Goal: Check status: Check status

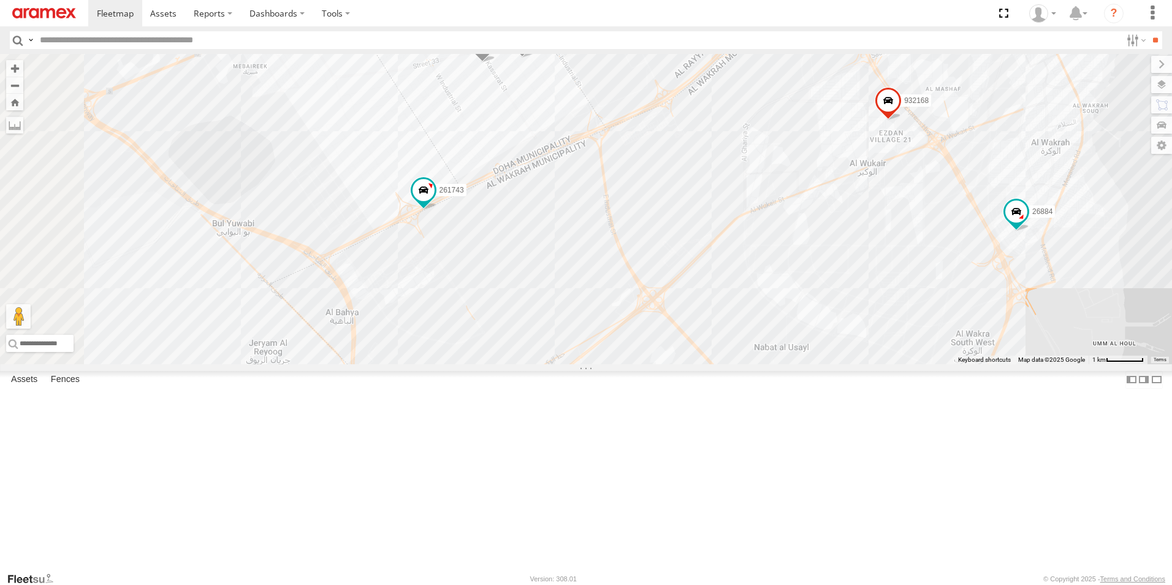
drag, startPoint x: 618, startPoint y: 159, endPoint x: 640, endPoint y: 216, distance: 61.3
click at [640, 216] on div "261268 303381 256320 932168 27046 179231 308330 328213 41831 261743 26884 27143…" at bounding box center [586, 209] width 1172 height 310
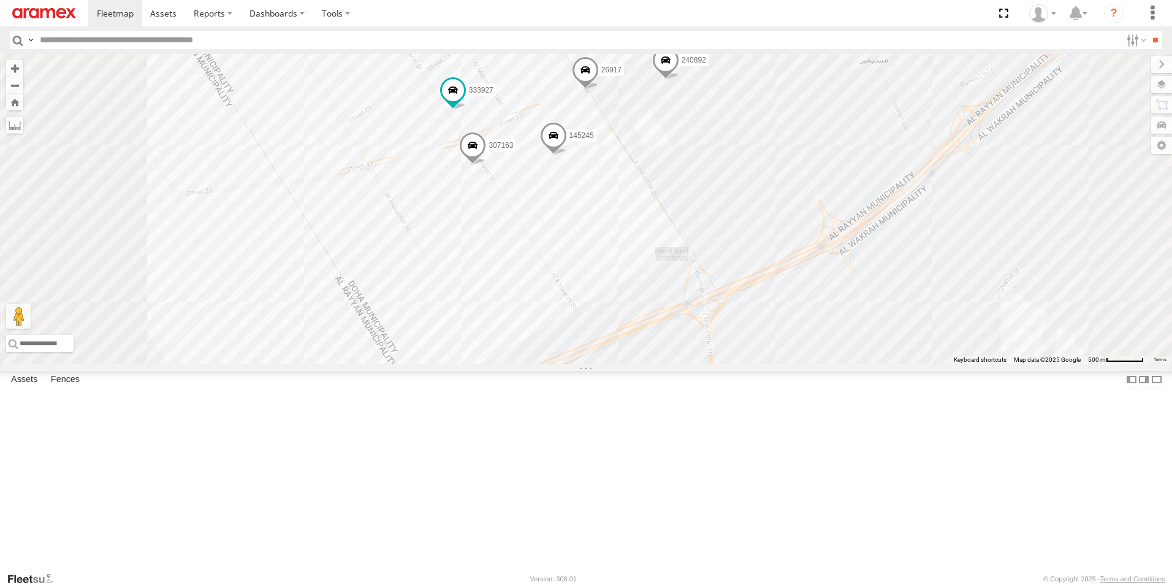
drag, startPoint x: 634, startPoint y: 178, endPoint x: 631, endPoint y: 328, distance: 150.2
click at [631, 328] on div "261268 303381 256320 932168 27046 179231 308330 328213 41831 261743 26884 27143…" at bounding box center [586, 209] width 1172 height 310
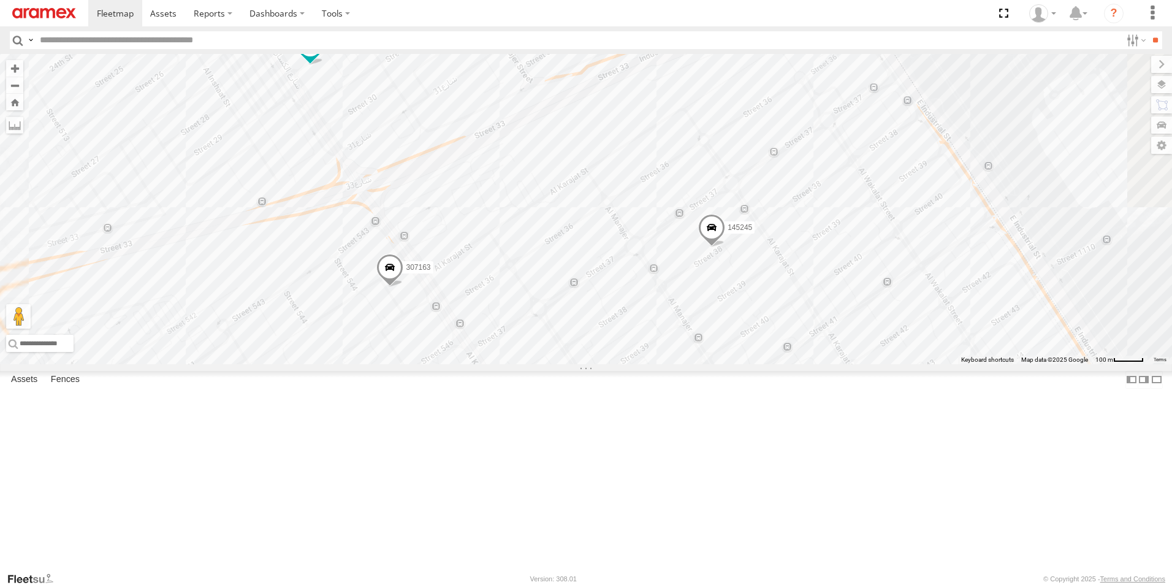
drag, startPoint x: 721, startPoint y: 265, endPoint x: 672, endPoint y: 65, distance: 206.3
click at [672, 65] on div "261268 303381 256320 932168 27046 179231 308330 328213 41831 261743 26884 27143…" at bounding box center [586, 209] width 1172 height 310
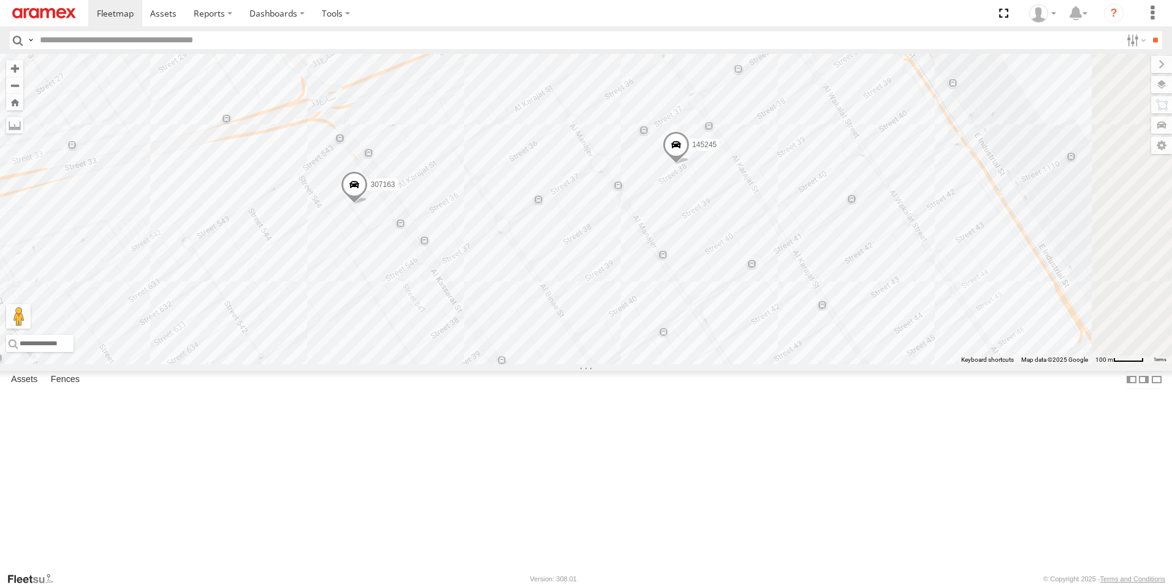
click at [690, 164] on span at bounding box center [676, 147] width 27 height 33
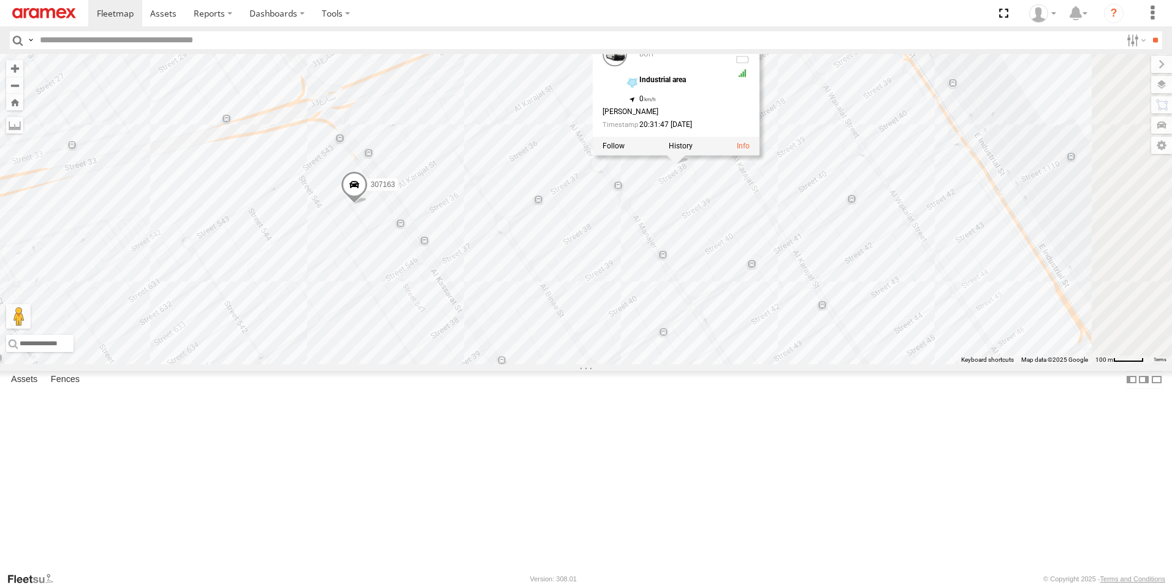
click at [711, 297] on div "261268 303381 256320 932168 27046 179231 308330 328213 41831 261743 26884 27143…" at bounding box center [586, 209] width 1172 height 310
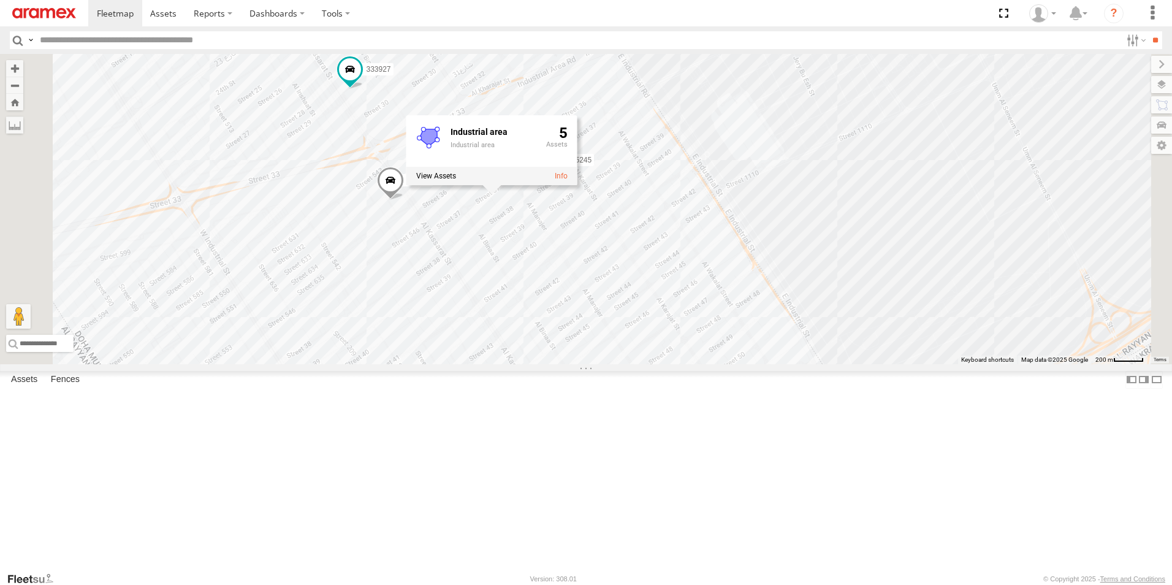
click at [404, 200] on span at bounding box center [390, 183] width 27 height 33
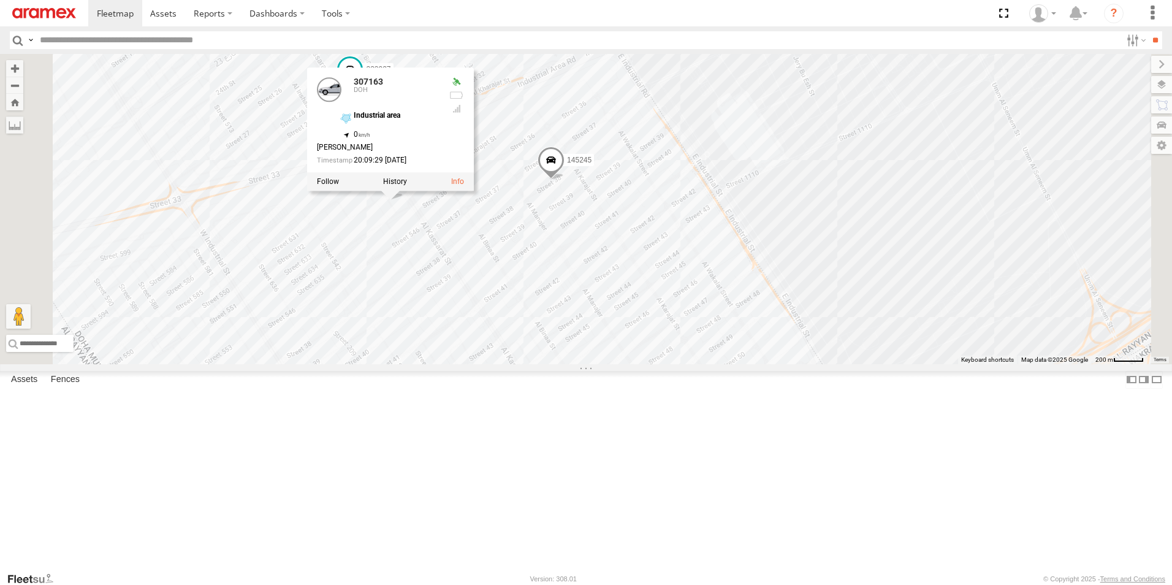
click at [833, 108] on div "261268 303381 256320 932168 27046 179231 308330 328213 41831 261743 26884 27143…" at bounding box center [586, 209] width 1172 height 310
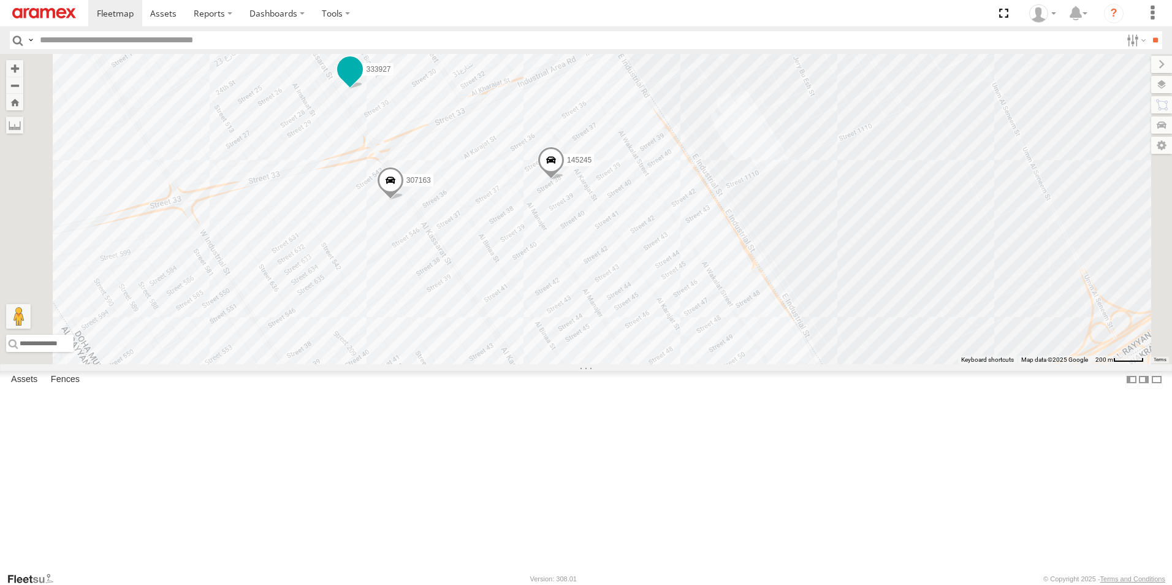
click at [361, 80] on span at bounding box center [350, 69] width 22 height 22
click at [848, 105] on div "261268 303381 256320 932168 27046 179231 308330 328213 41831 261743 26884 27143…" at bounding box center [586, 209] width 1172 height 310
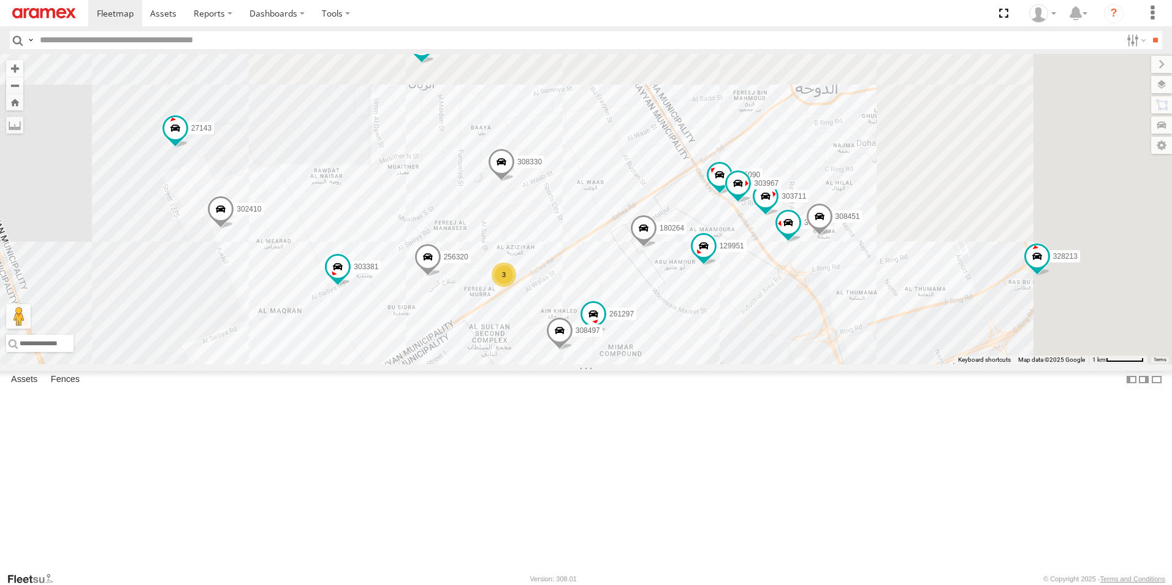
drag, startPoint x: 881, startPoint y: 218, endPoint x: 685, endPoint y: 475, distance: 322.8
click at [685, 364] on div "261268 303381 256320 932168 27046 179231 308330 328213 41831 261743 26884 27143…" at bounding box center [586, 209] width 1172 height 310
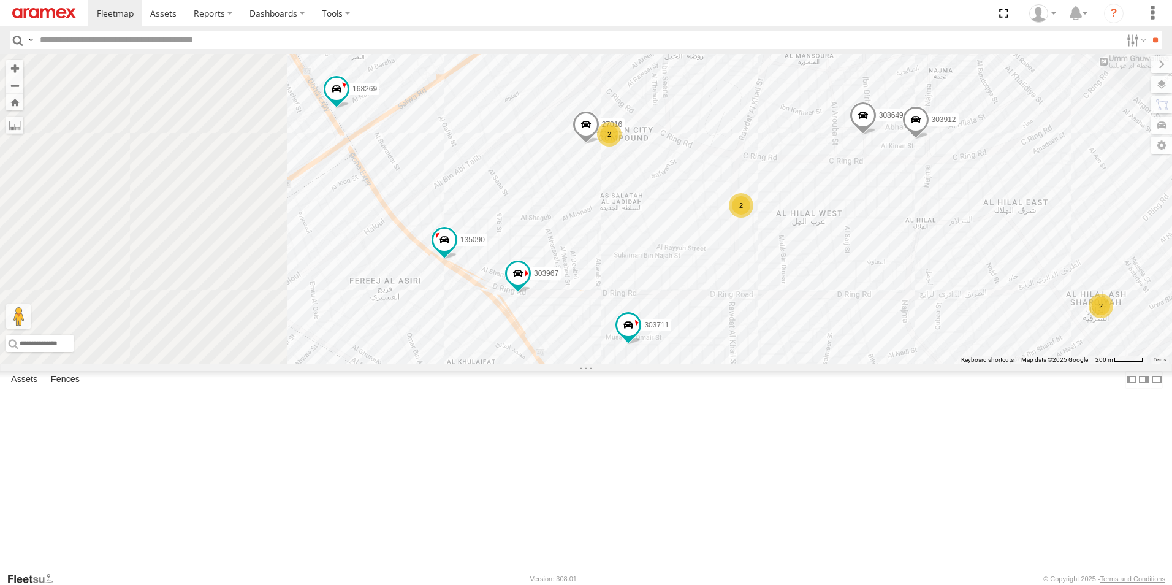
drag, startPoint x: 871, startPoint y: 243, endPoint x: 1039, endPoint y: 269, distance: 170.6
click at [1039, 269] on div "261268 303381 256320 932168 27046 179231 308330 328213 41831 261743 26884 27143…" at bounding box center [586, 209] width 1172 height 310
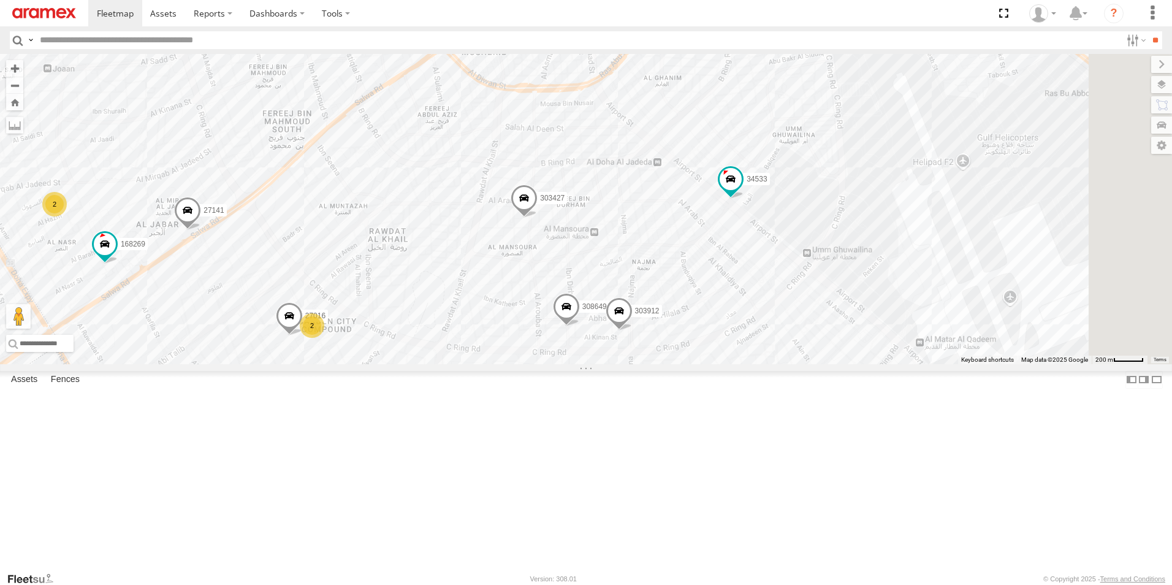
drag, startPoint x: 911, startPoint y: 180, endPoint x: 571, endPoint y: 381, distance: 396.0
click at [571, 364] on div "261268 303381 256320 932168 27046 179231 308330 328213 41831 261743 26884 27143…" at bounding box center [586, 209] width 1172 height 310
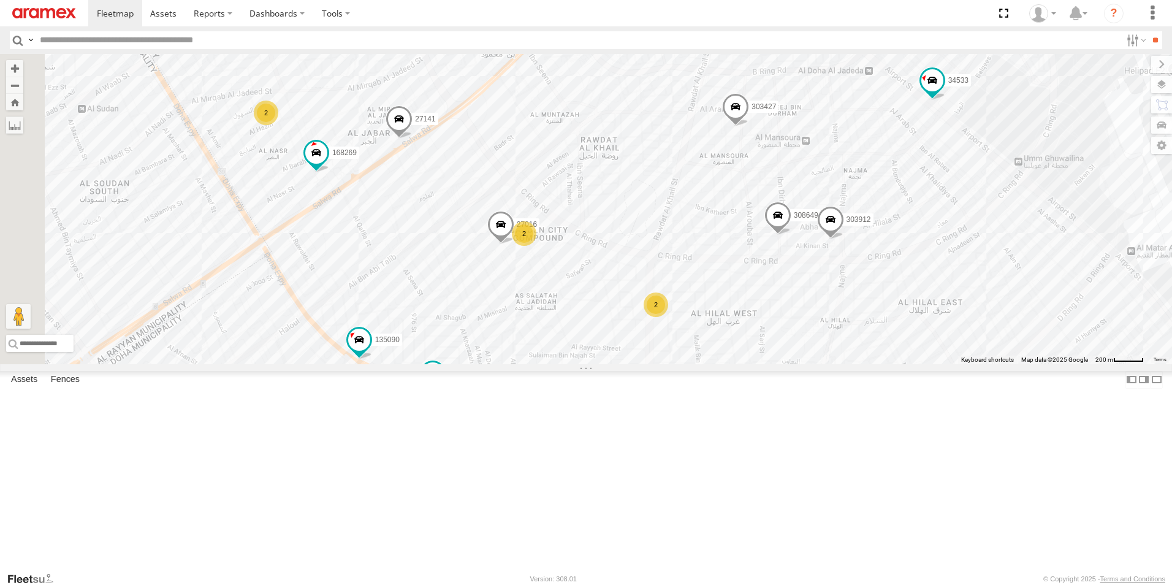
drag, startPoint x: 766, startPoint y: 245, endPoint x: 978, endPoint y: 158, distance: 229.5
click at [978, 158] on div "261268 303381 256320 932168 27046 179231 308330 328213 41831 261743 26884 27143…" at bounding box center [586, 209] width 1172 height 310
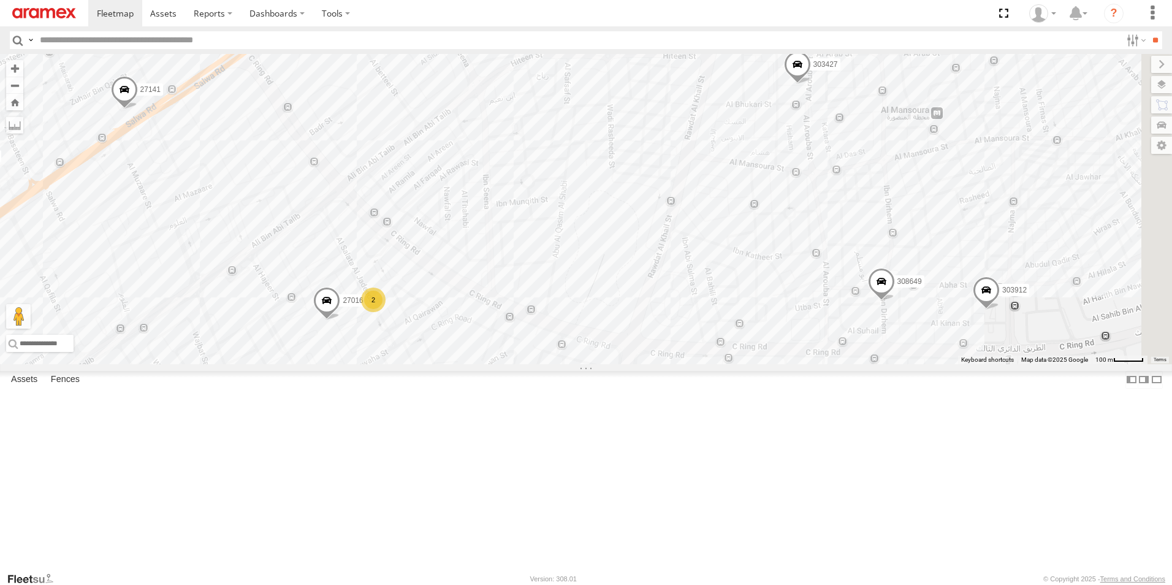
drag, startPoint x: 953, startPoint y: 231, endPoint x: 686, endPoint y: 376, distance: 303.3
click at [686, 364] on div "261268 303381 256320 932168 27046 179231 308330 328213 41831 261743 26884 27143…" at bounding box center [586, 209] width 1172 height 310
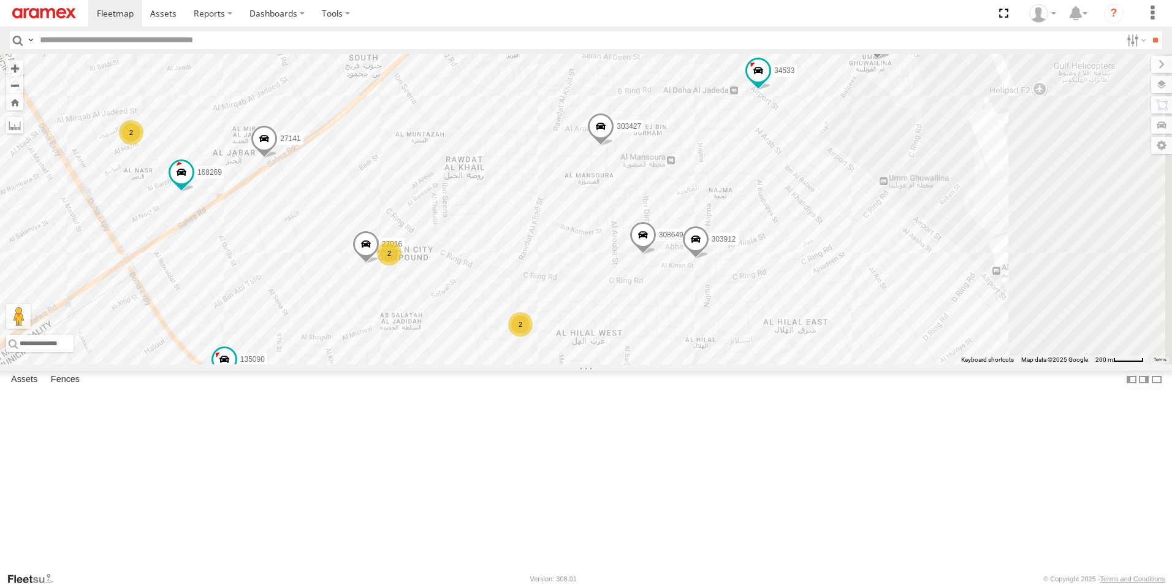
drag, startPoint x: 802, startPoint y: 219, endPoint x: 655, endPoint y: 212, distance: 147.9
click at [655, 212] on div "261268 303381 256320 932168 27046 179231 308330 328213 41831 261743 26884 27143…" at bounding box center [586, 209] width 1172 height 310
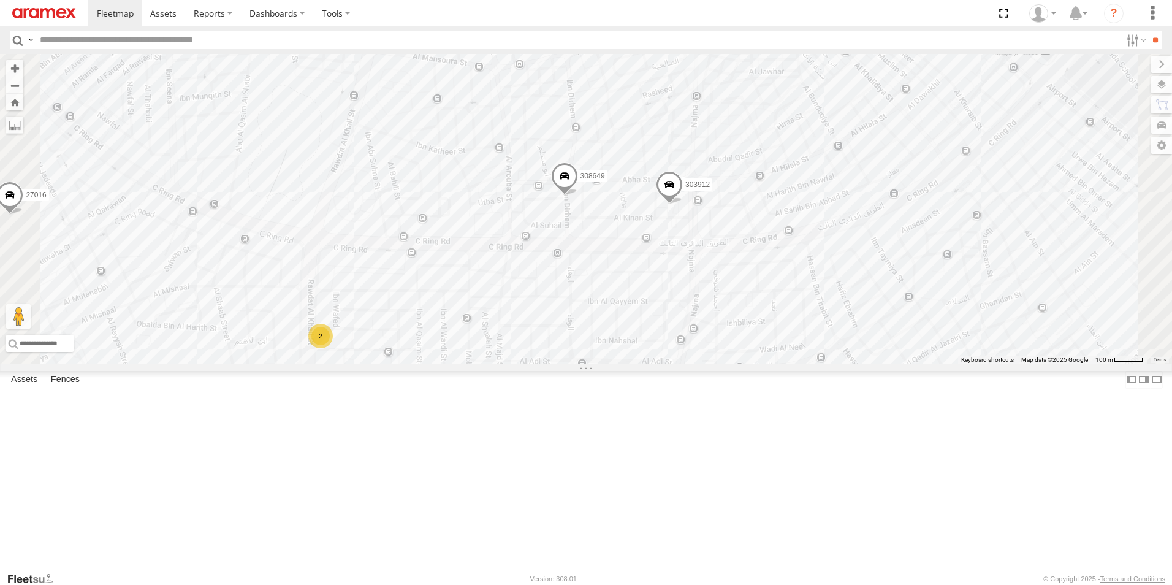
click at [683, 204] on span at bounding box center [669, 187] width 27 height 33
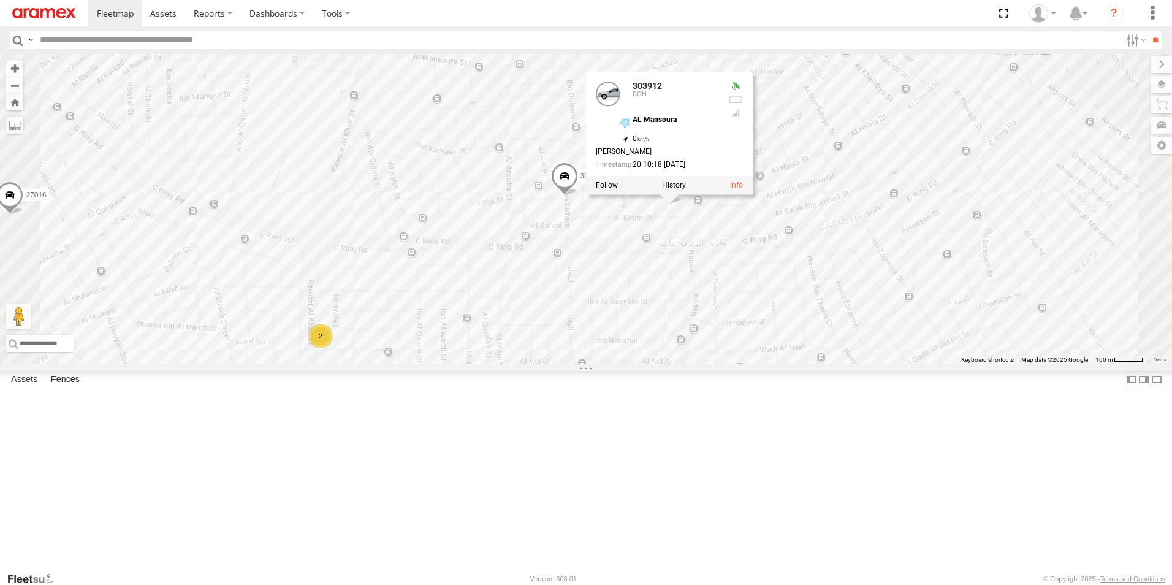
click at [901, 349] on div "261268 303381 256320 932168 27046 179231 308330 328213 41831 261743 26884 27143…" at bounding box center [586, 209] width 1172 height 310
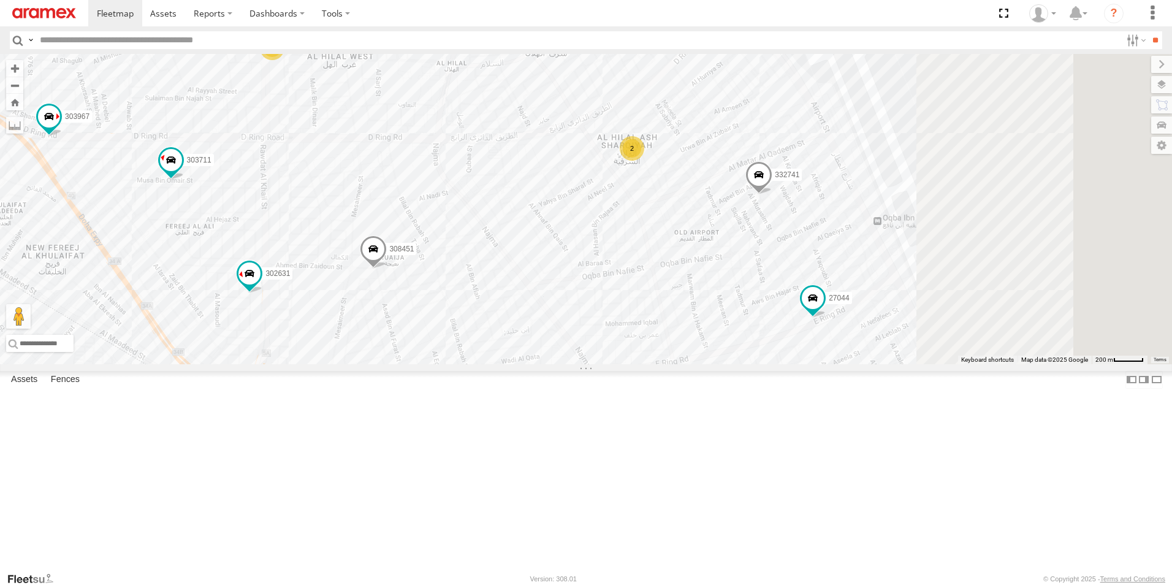
drag, startPoint x: 803, startPoint y: 373, endPoint x: 552, endPoint y: 129, distance: 350.2
click at [552, 129] on div "261268 303381 256320 932168 27046 179231 308330 328213 41831 261743 26884 27143…" at bounding box center [586, 209] width 1172 height 310
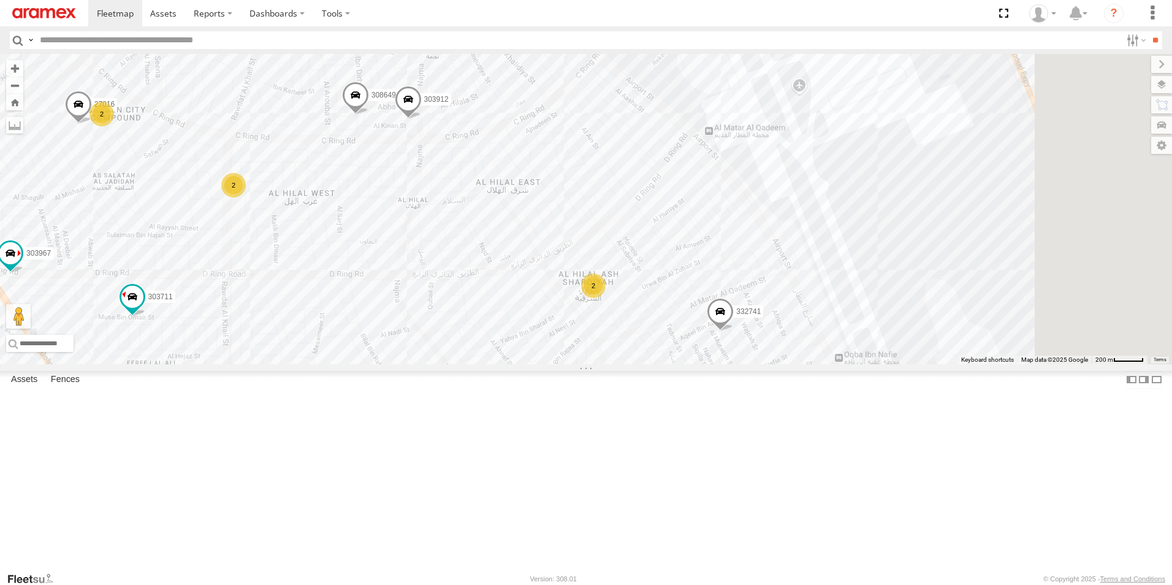
drag, startPoint x: 814, startPoint y: 224, endPoint x: 799, endPoint y: 371, distance: 147.9
click at [799, 364] on div "261268 303381 256320 932168 27046 179231 308330 328213 41831 261743 26884 27143…" at bounding box center [586, 209] width 1172 height 310
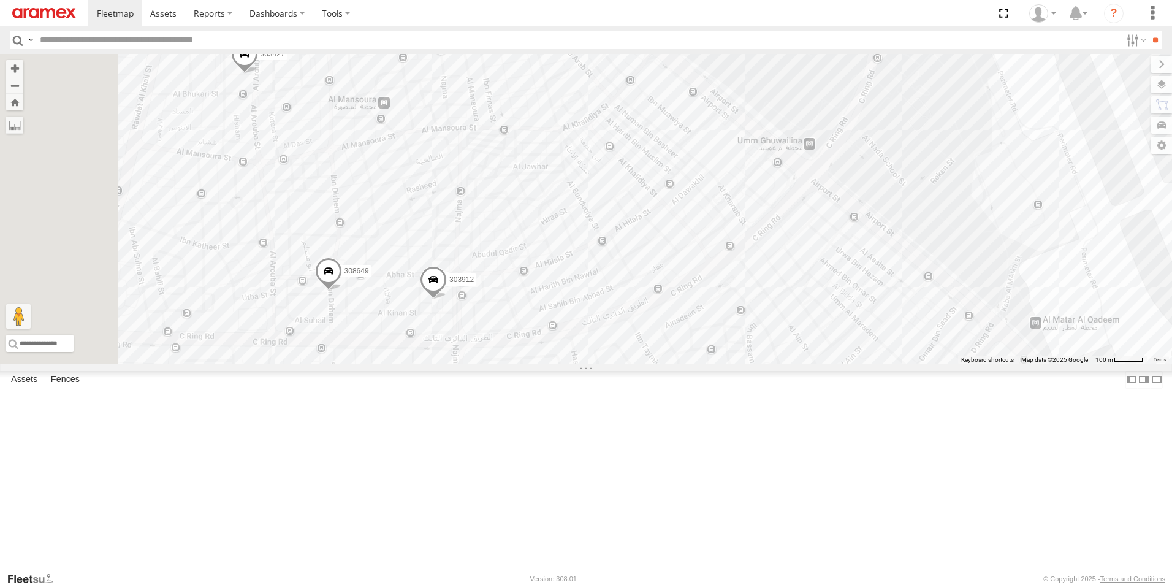
drag, startPoint x: 722, startPoint y: 213, endPoint x: 892, endPoint y: 337, distance: 210.5
click at [892, 337] on div "261268 303381 256320 932168 27046 179231 308330 328213 41831 261743 26884 27143…" at bounding box center [586, 209] width 1172 height 310
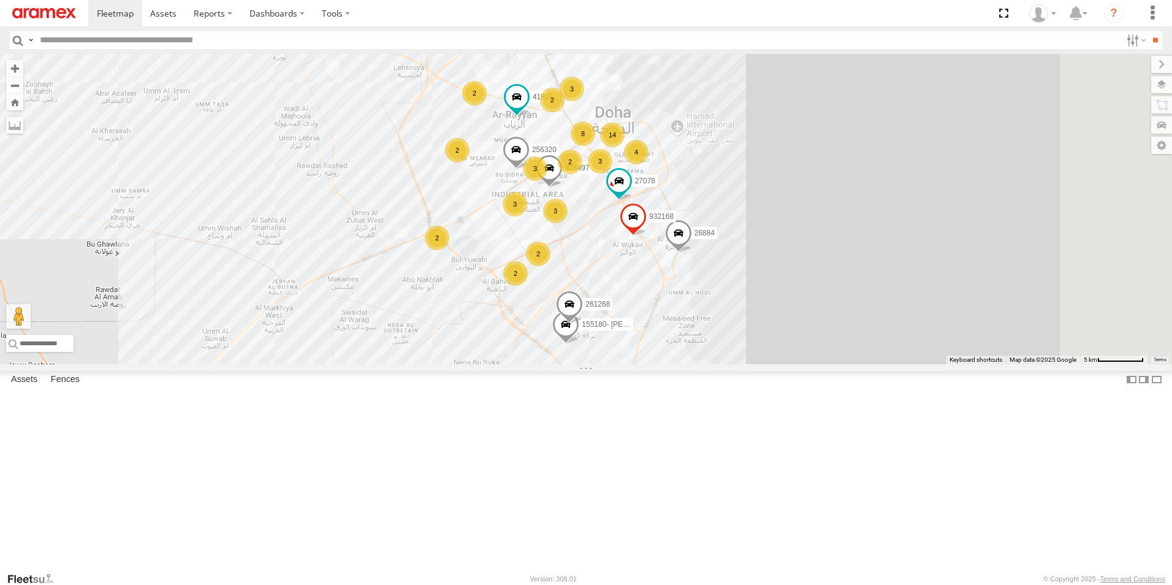
drag, startPoint x: 961, startPoint y: 488, endPoint x: 834, endPoint y: 411, distance: 148.2
click at [834, 364] on div "27046 41831 26884 303908 3 3 3 14 8 261268 2 3 256320 4 932168 2 3 2 2 261148 2…" at bounding box center [586, 209] width 1172 height 310
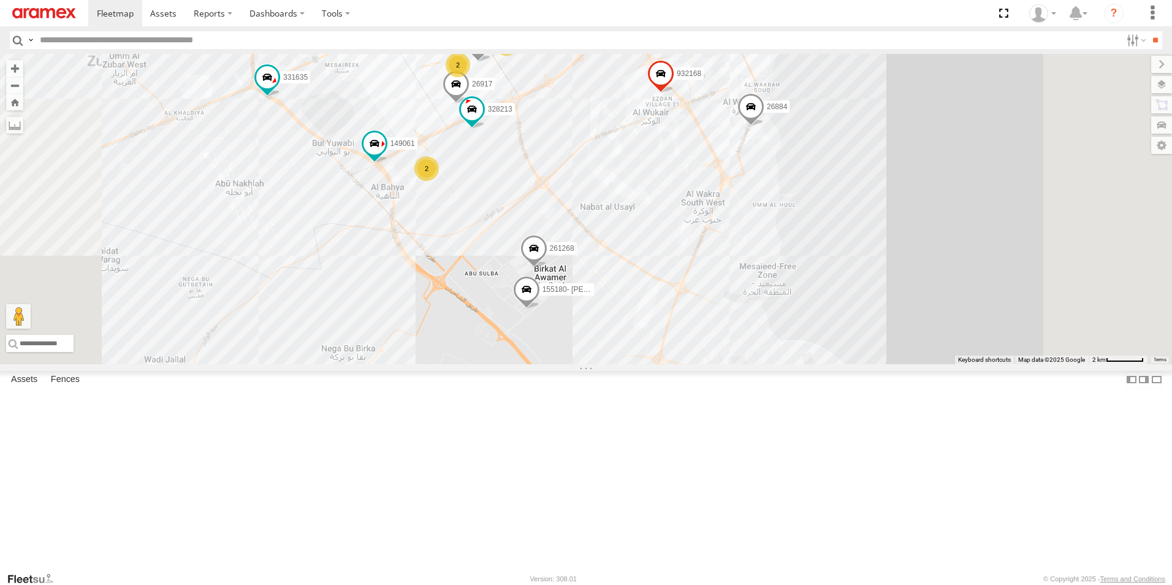
drag, startPoint x: 622, startPoint y: 373, endPoint x: 637, endPoint y: 472, distance: 99.8
click at [637, 364] on div "27046 41831 26884 303908 261268 256320 932168 261148 27078 308497 155180- Salma…" at bounding box center [586, 209] width 1172 height 310
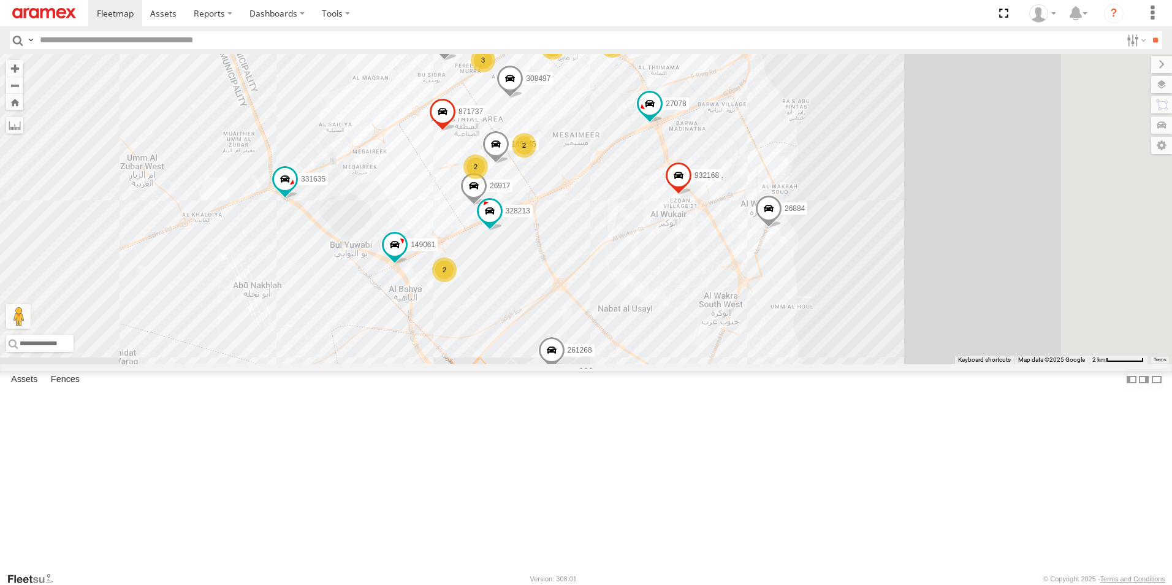
click at [457, 282] on div "2" at bounding box center [444, 269] width 25 height 25
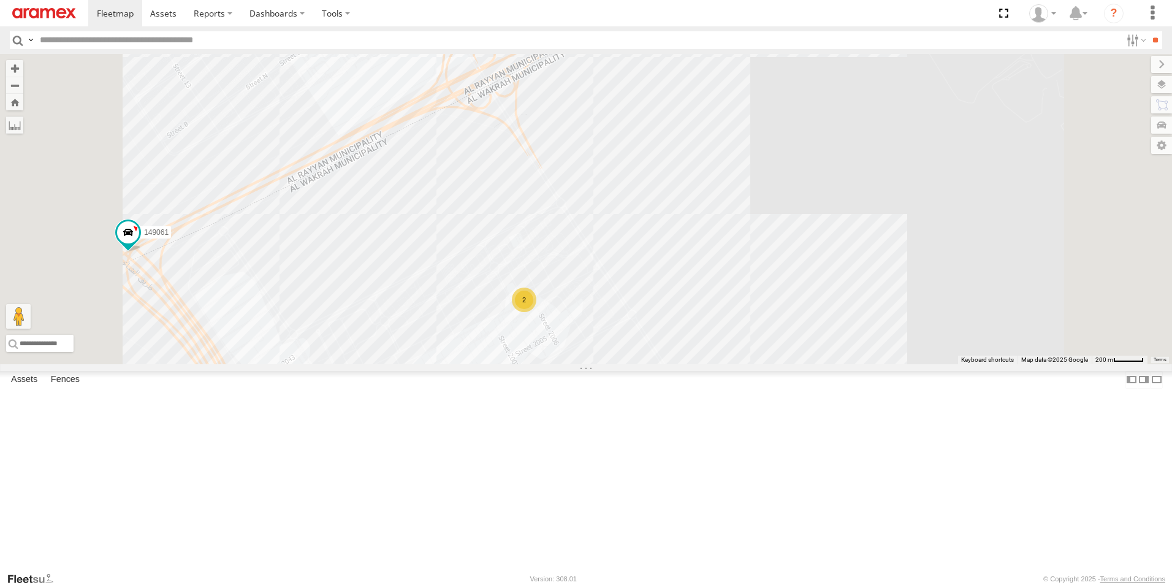
drag, startPoint x: 493, startPoint y: 221, endPoint x: 599, endPoint y: 344, distance: 162.5
click at [599, 344] on div "27046 41831 26884 303908 261268 256320 932168 261148 27078 308497 155180- Salma…" at bounding box center [586, 209] width 1172 height 310
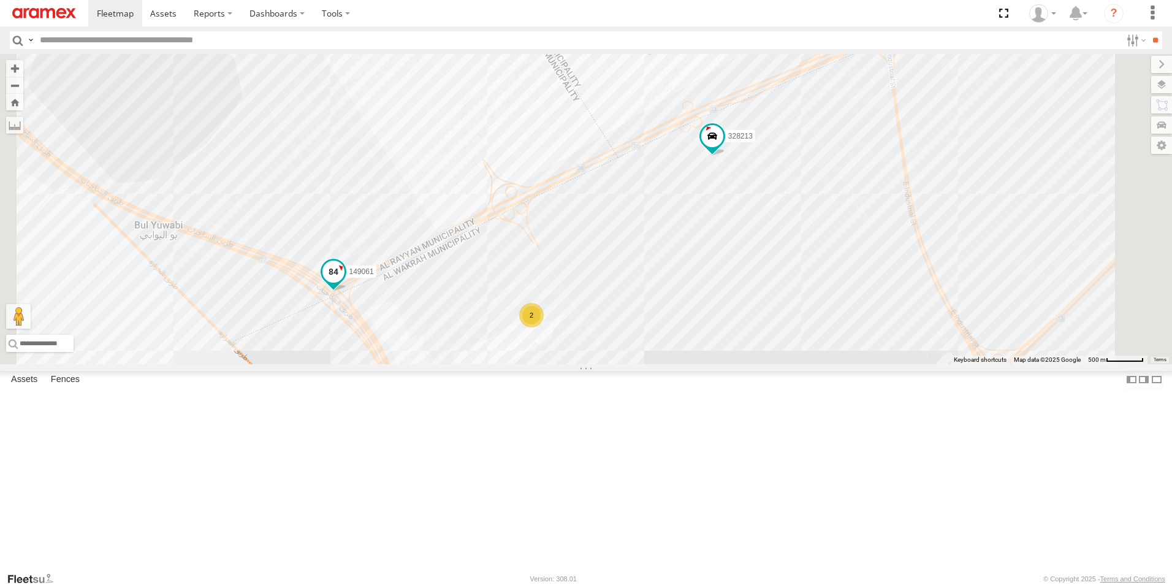
click at [344, 283] on span at bounding box center [333, 271] width 22 height 22
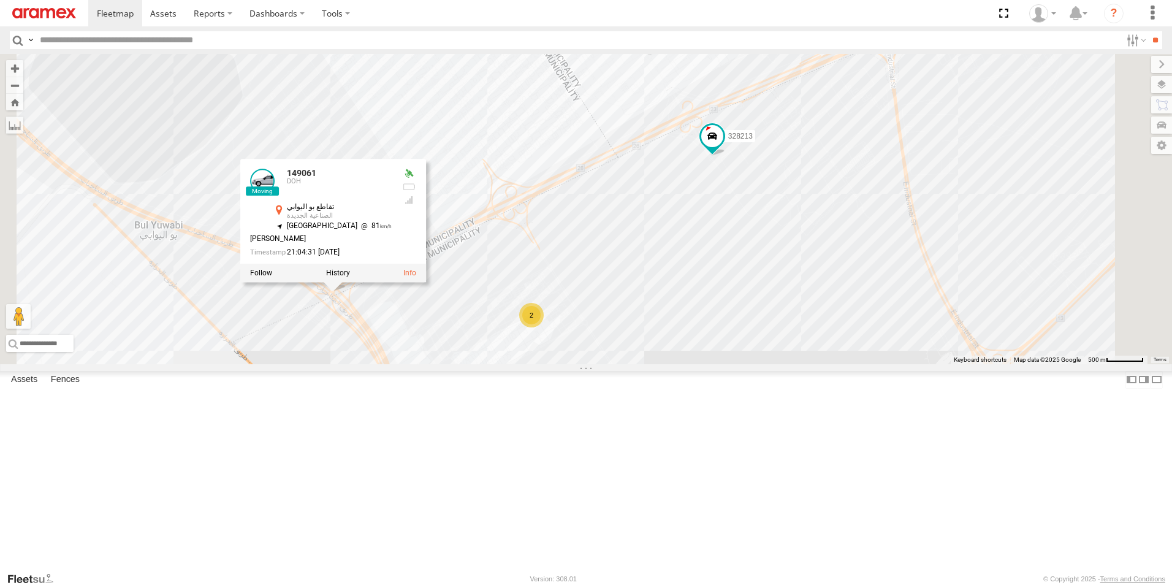
click at [458, 364] on div "27046 41831 26884 303908 261268 256320 932168 261148 27078 308497 155180- Salma…" at bounding box center [586, 209] width 1172 height 310
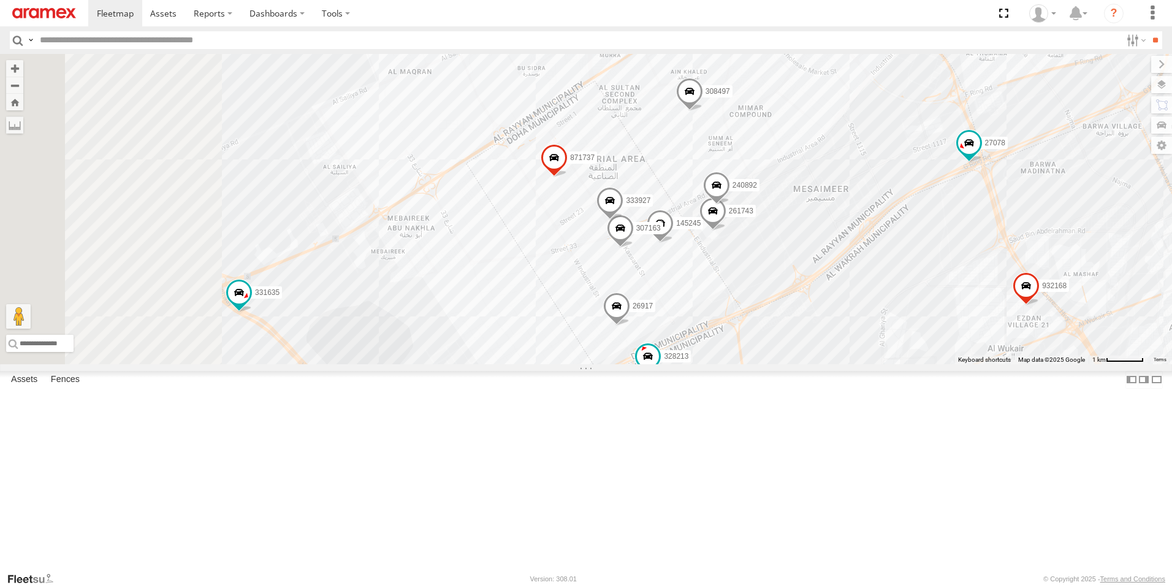
drag, startPoint x: 392, startPoint y: 339, endPoint x: 553, endPoint y: 474, distance: 210.2
click at [553, 364] on div "27046 41831 26884 303908 261268 256320 932168 261148 27078 308497 155180- Salma…" at bounding box center [586, 209] width 1172 height 310
click at [250, 304] on span at bounding box center [239, 293] width 22 height 22
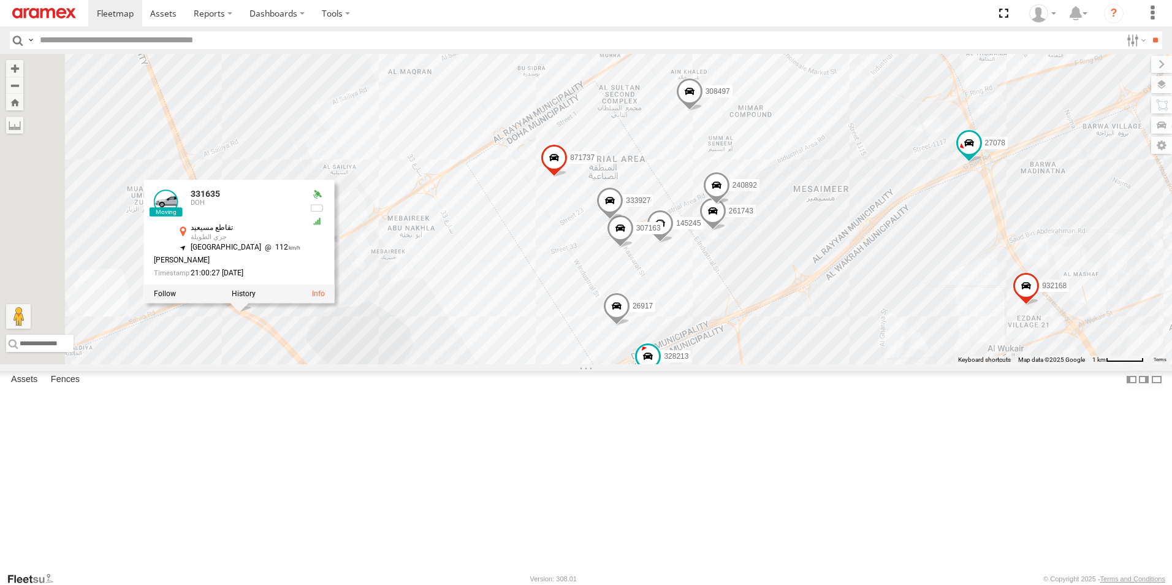
click at [854, 364] on div "27046 41831 26884 303908 261268 256320 932168 261148 27078 308497 155180- Salma…" at bounding box center [586, 209] width 1172 height 310
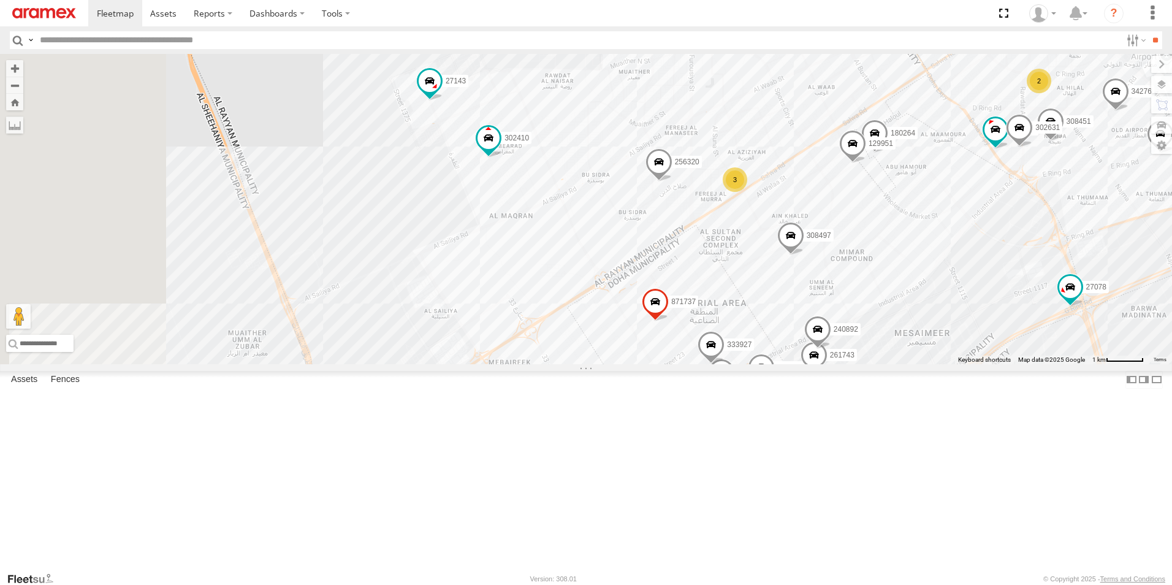
drag, startPoint x: 422, startPoint y: 155, endPoint x: 526, endPoint y: 301, distance: 178.9
click at [526, 301] on div "27046 41831 26884 303908 261268 256320 932168 261148 27078 308497 155180- Salma…" at bounding box center [586, 209] width 1172 height 310
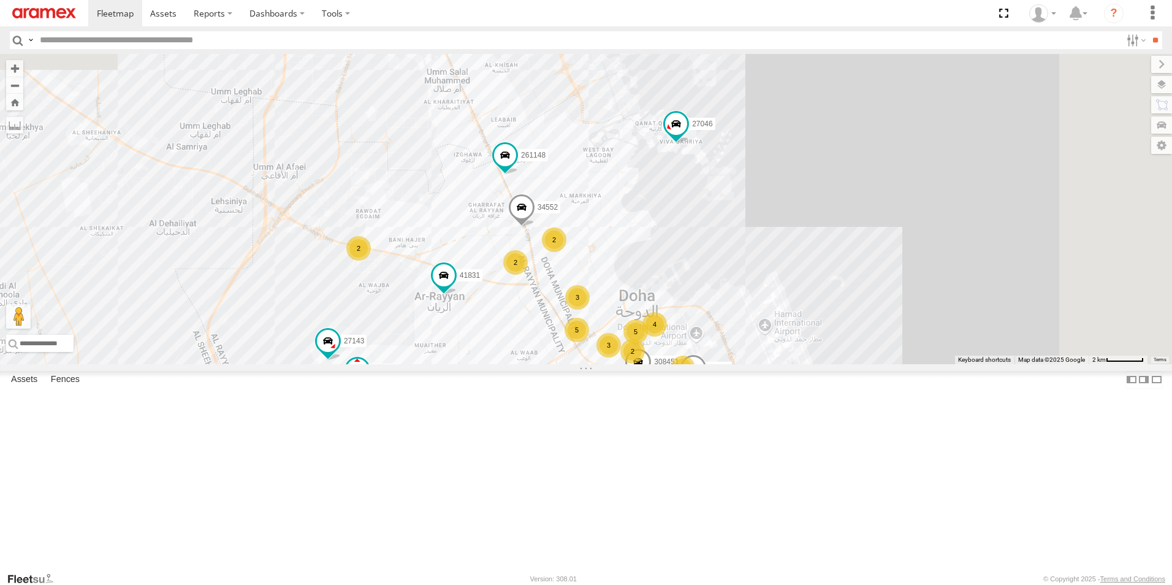
drag, startPoint x: 585, startPoint y: 158, endPoint x: 547, endPoint y: 347, distance: 192.6
click at [523, 362] on div "27046 41831 26884 303908 261268 256320 932168 261148 27078 308497 155180- Salma…" at bounding box center [586, 209] width 1172 height 310
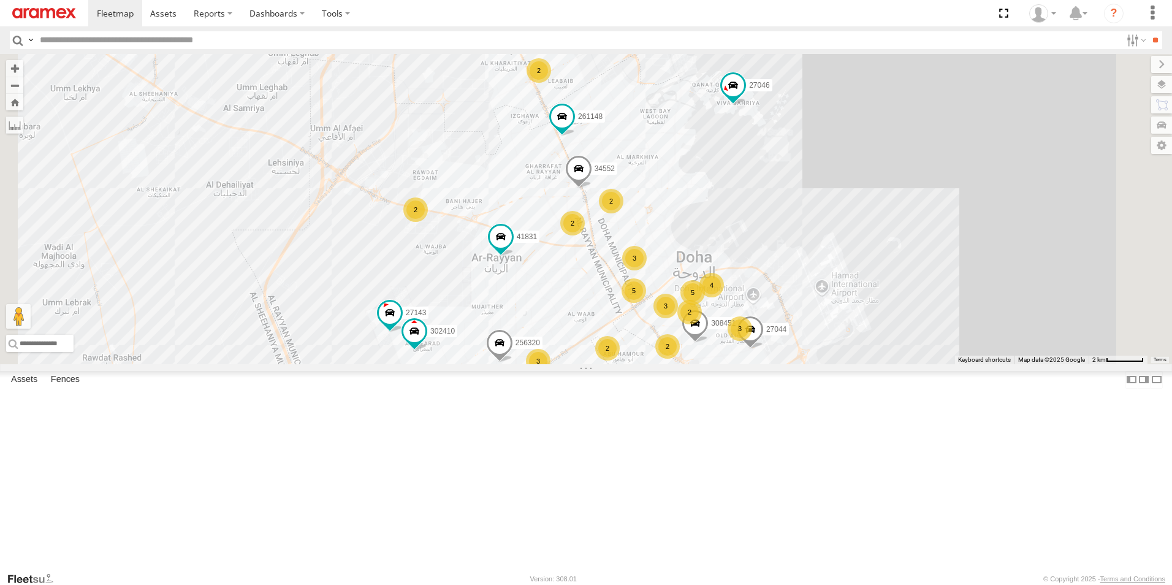
scroll to position [1164, 0]
click at [178, 40] on input "text" at bounding box center [578, 40] width 1086 height 18
type input "******"
click at [1148, 31] on input "**" at bounding box center [1155, 40] width 14 height 18
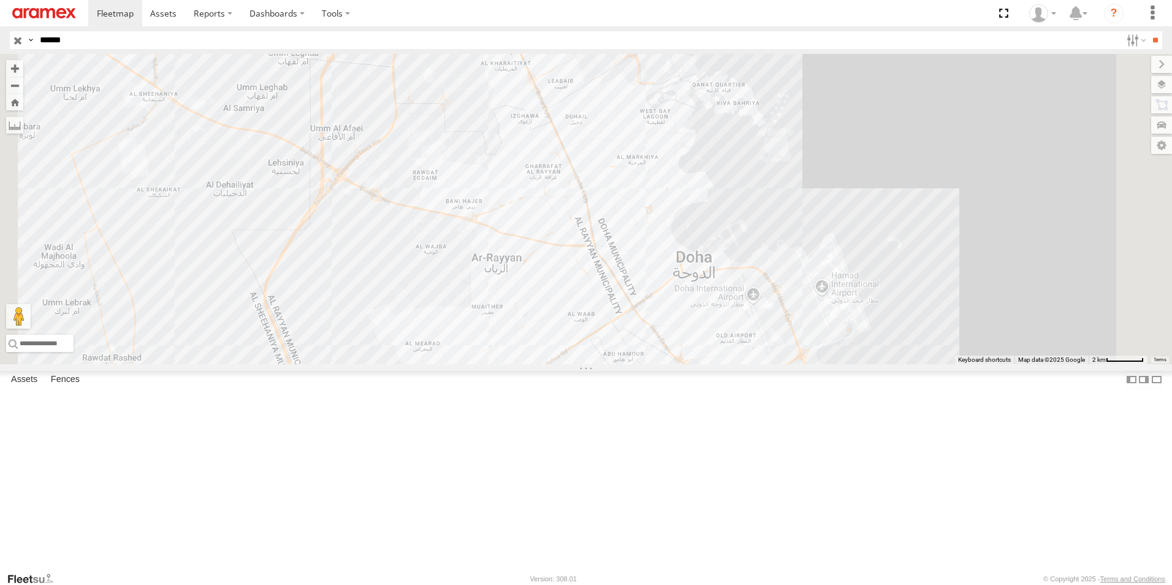
click at [0, 0] on span at bounding box center [0, 0] width 0 height 0
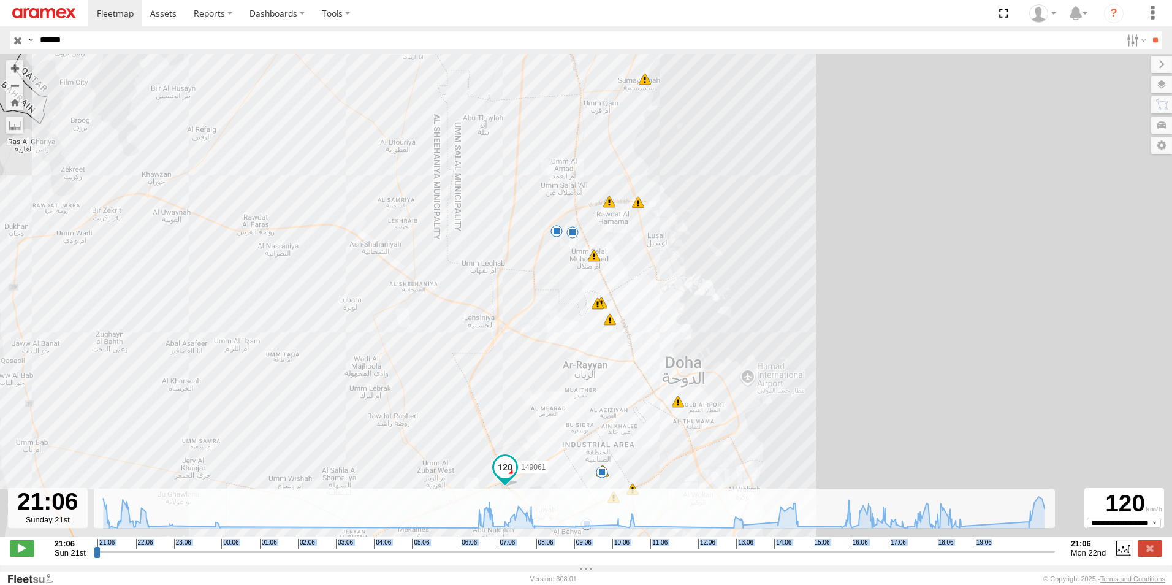
drag, startPoint x: 97, startPoint y: 564, endPoint x: 129, endPoint y: 563, distance: 32.5
click at [129, 562] on div "**********" at bounding box center [586, 549] width 1172 height 26
drag, startPoint x: 129, startPoint y: 563, endPoint x: 116, endPoint y: 571, distance: 15.1
click at [123, 565] on div "← Move left → Move right ↑ Move up ↓ Move down + Zoom in - Zoom out Home Jump l…" at bounding box center [586, 309] width 1172 height 511
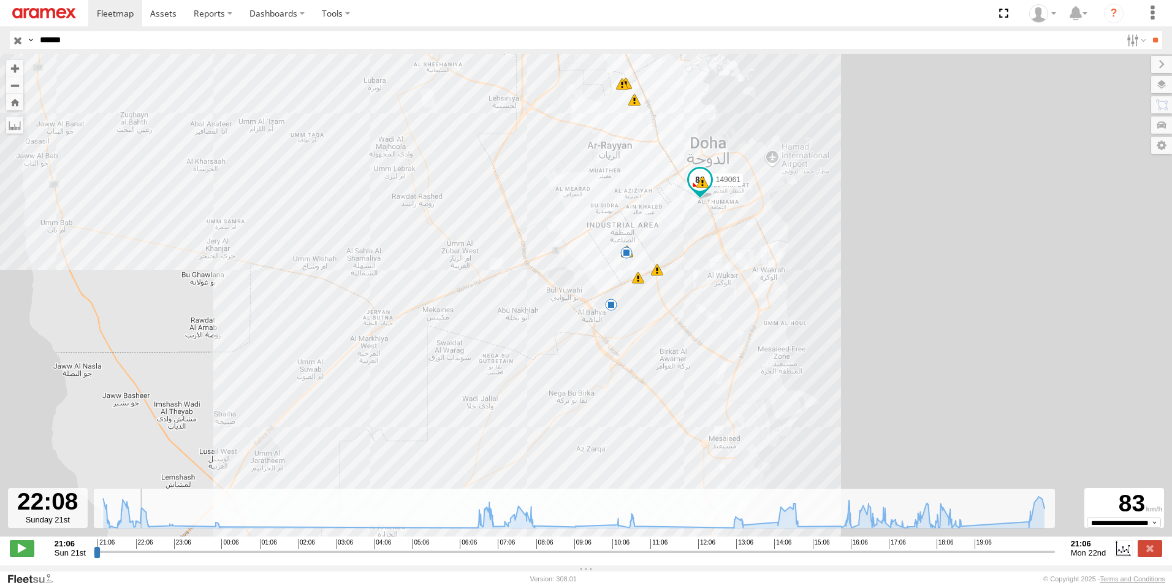
drag, startPoint x: 96, startPoint y: 560, endPoint x: 137, endPoint y: 560, distance: 41.1
click at [137, 557] on input "range" at bounding box center [574, 551] width 961 height 12
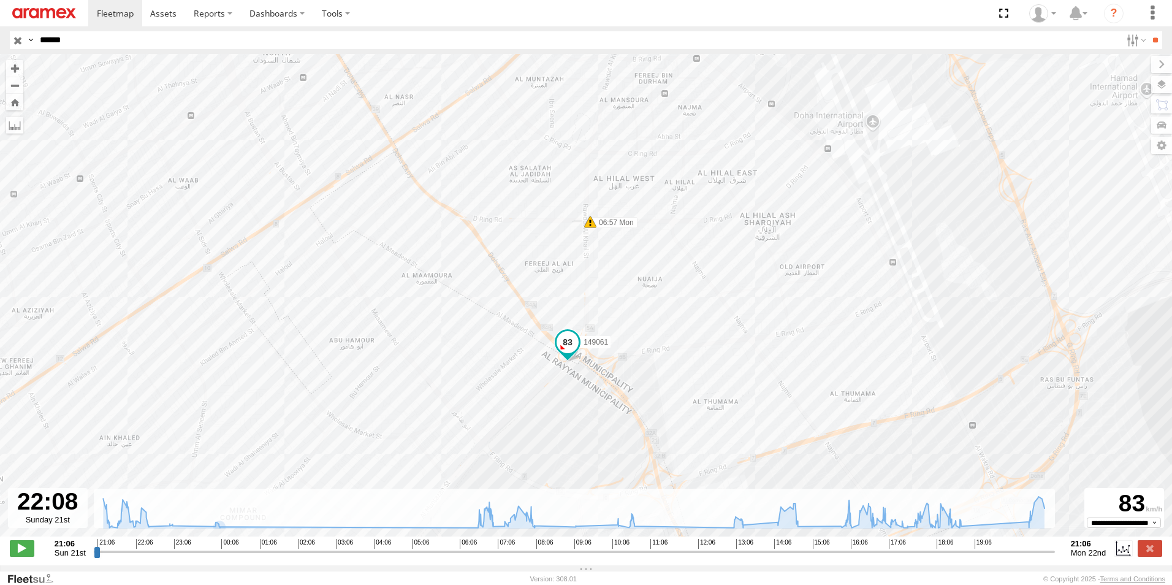
drag, startPoint x: 666, startPoint y: 186, endPoint x: 677, endPoint y: 389, distance: 203.2
click at [677, 389] on div "149061 00:03 Mon 00:03 Mon 01:06 Mon 06:57 Mon 09:12 Mon 10:43 Mon 13:22 Mon 14…" at bounding box center [586, 301] width 1172 height 495
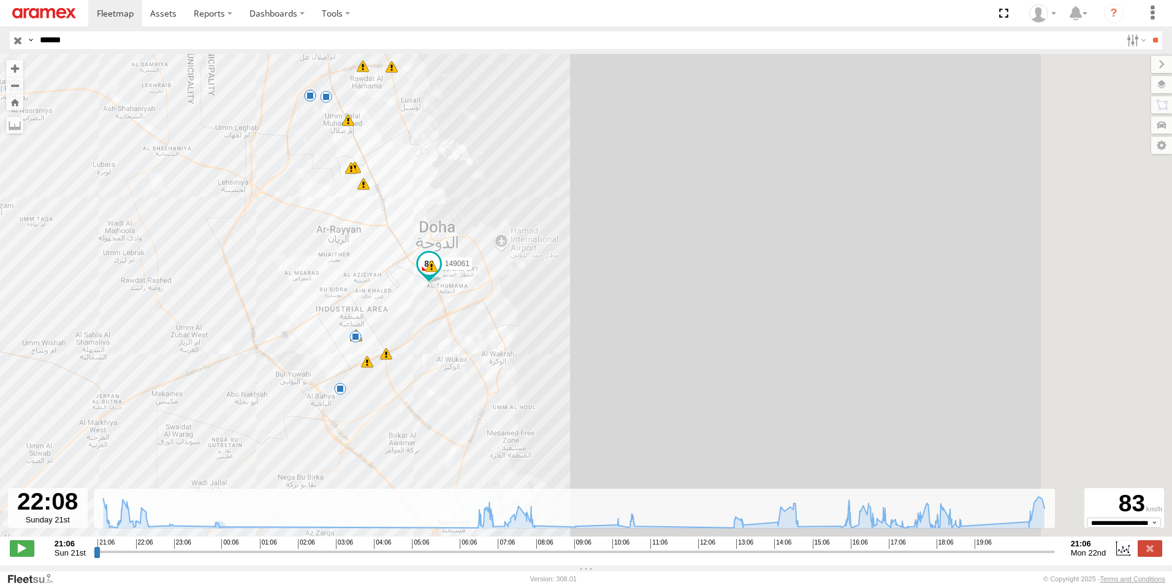
drag, startPoint x: 658, startPoint y: 369, endPoint x: 503, endPoint y: 362, distance: 155.8
click at [503, 362] on div "149061 00:03 Mon 00:03 Mon 01:06 Mon 06:57 Mon 09:12 Mon 10:43 Mon 13:22 Mon 14…" at bounding box center [586, 301] width 1172 height 495
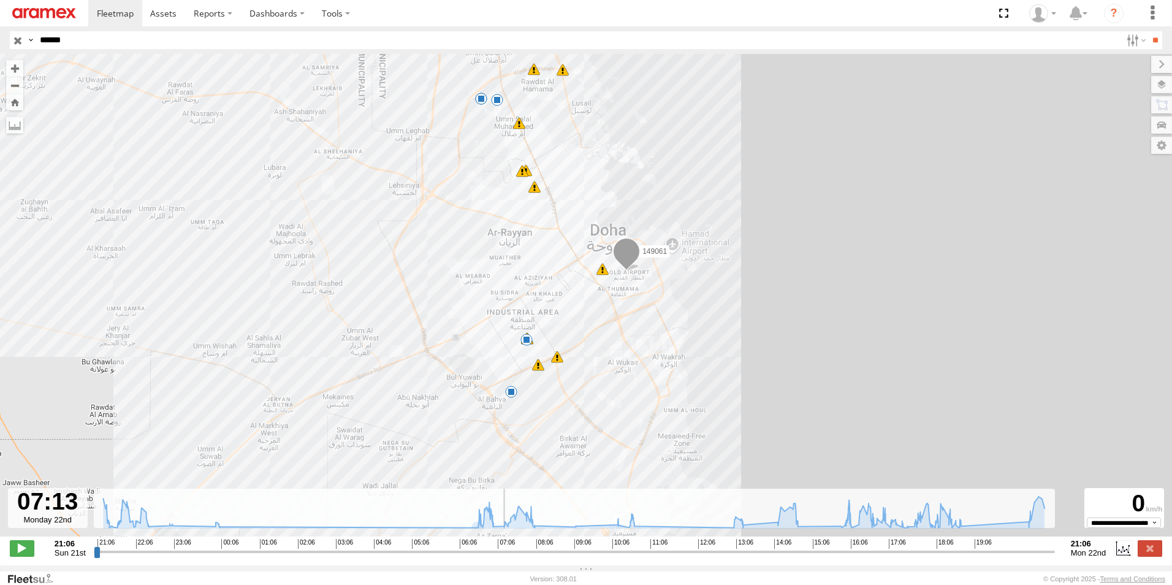
drag, startPoint x: 139, startPoint y: 560, endPoint x: 499, endPoint y: 556, distance: 359.8
click at [499, 556] on input "range" at bounding box center [574, 551] width 961 height 12
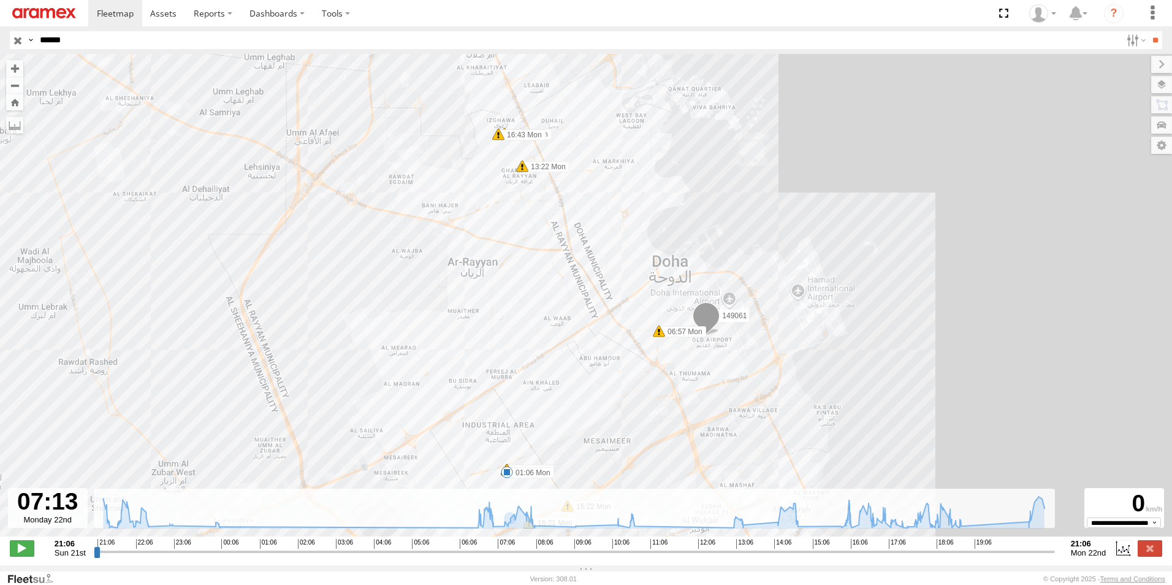
drag, startPoint x: 758, startPoint y: 379, endPoint x: 684, endPoint y: 362, distance: 75.4
click at [684, 362] on div "149061 00:03 Mon 00:03 Mon 01:06 Mon 06:57 Mon 09:12 Mon 10:43 Mon 13:22 Mon 14…" at bounding box center [586, 301] width 1172 height 495
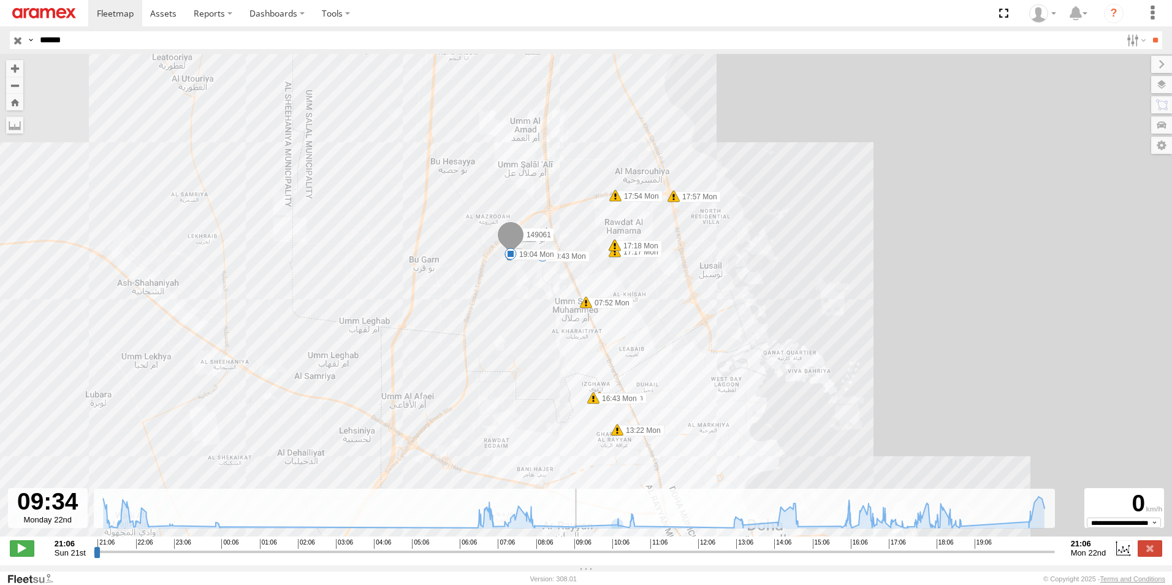
drag, startPoint x: 499, startPoint y: 562, endPoint x: 592, endPoint y: 558, distance: 93.2
type input "**********"
click at [592, 557] on input "range" at bounding box center [574, 551] width 961 height 12
click at [101, 43] on input "******" at bounding box center [578, 40] width 1086 height 18
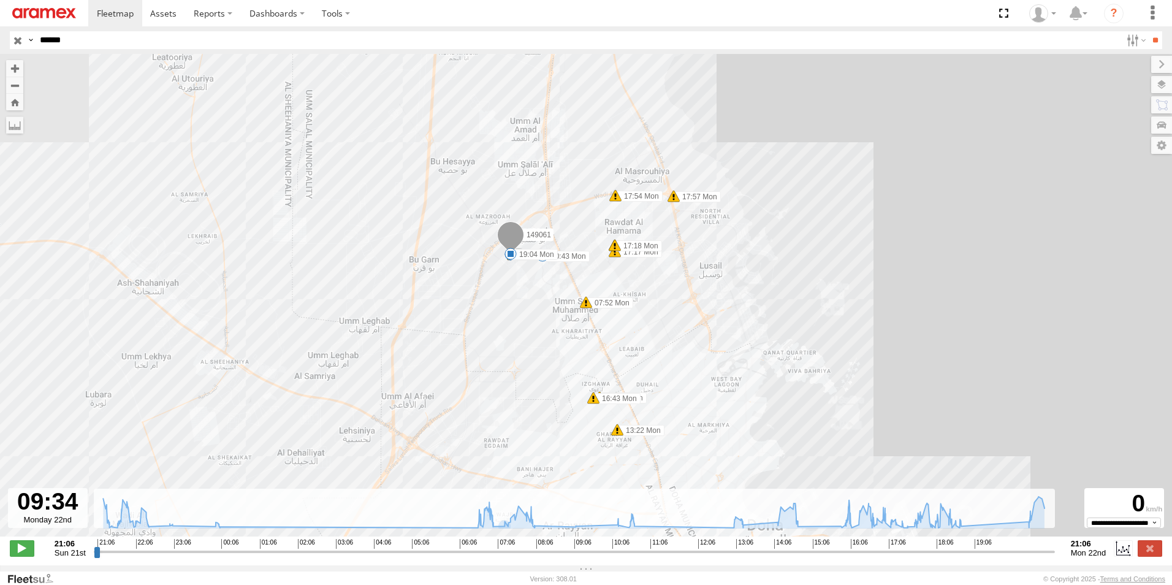
click at [100, 42] on input "******" at bounding box center [578, 40] width 1086 height 18
type input "******"
click at [1148, 31] on input "**" at bounding box center [1155, 40] width 14 height 18
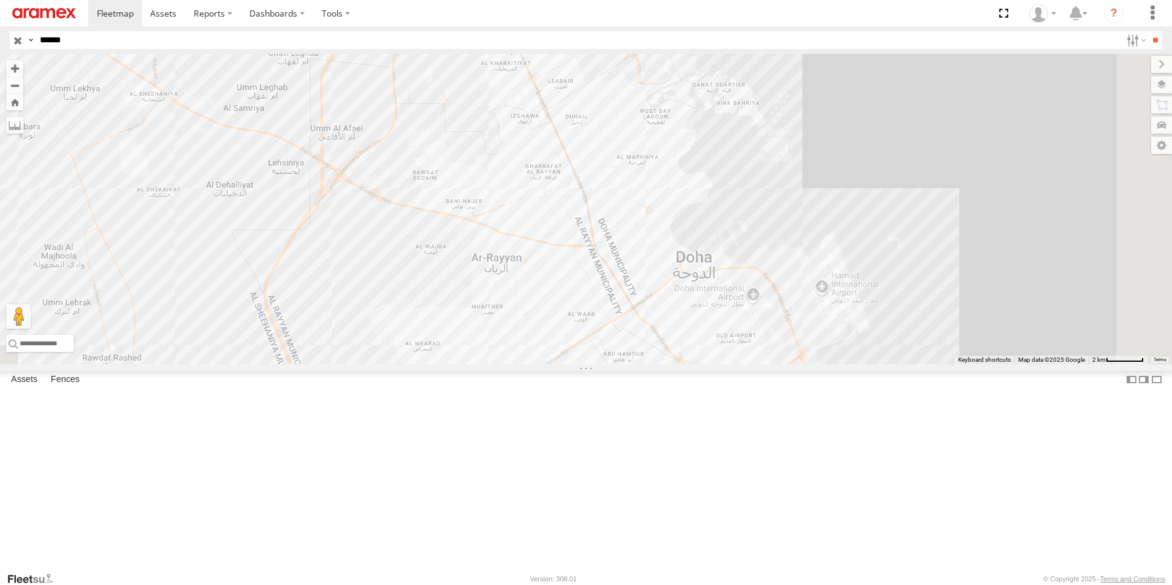
click at [0, 0] on span at bounding box center [0, 0] width 0 height 0
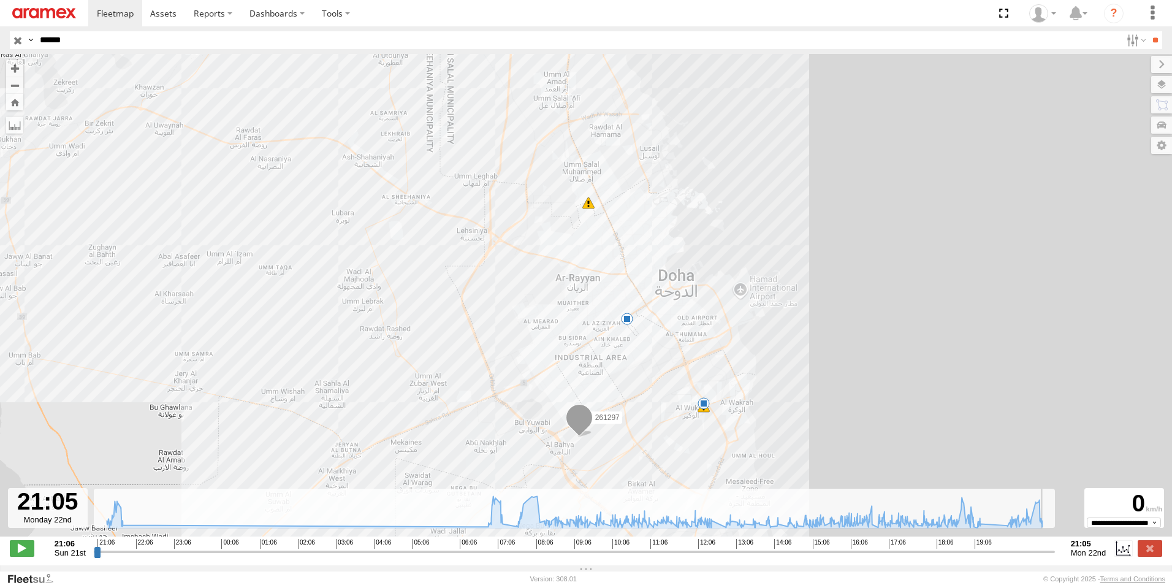
drag, startPoint x: 94, startPoint y: 559, endPoint x: 1068, endPoint y: 563, distance: 973.9
type input "**********"
click at [1055, 557] on input "range" at bounding box center [574, 551] width 961 height 12
